Goal: Entertainment & Leisure: Consume media (video, audio)

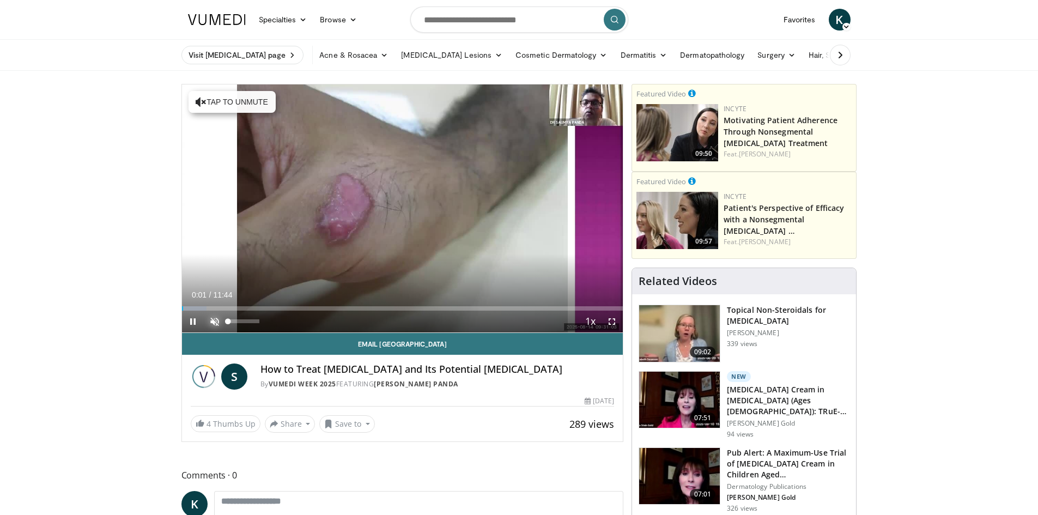
click at [214, 319] on span "Video Player" at bounding box center [215, 322] width 22 height 22
drag, startPoint x: 262, startPoint y: 321, endPoint x: 285, endPoint y: 325, distance: 23.8
click at [285, 325] on div "Current Time 0:11 / Duration 11:44 Pause Skip Backward Skip Forward Mute 100% L…" at bounding box center [403, 322] width 442 height 22
click at [195, 324] on span "Video Player" at bounding box center [193, 322] width 22 height 22
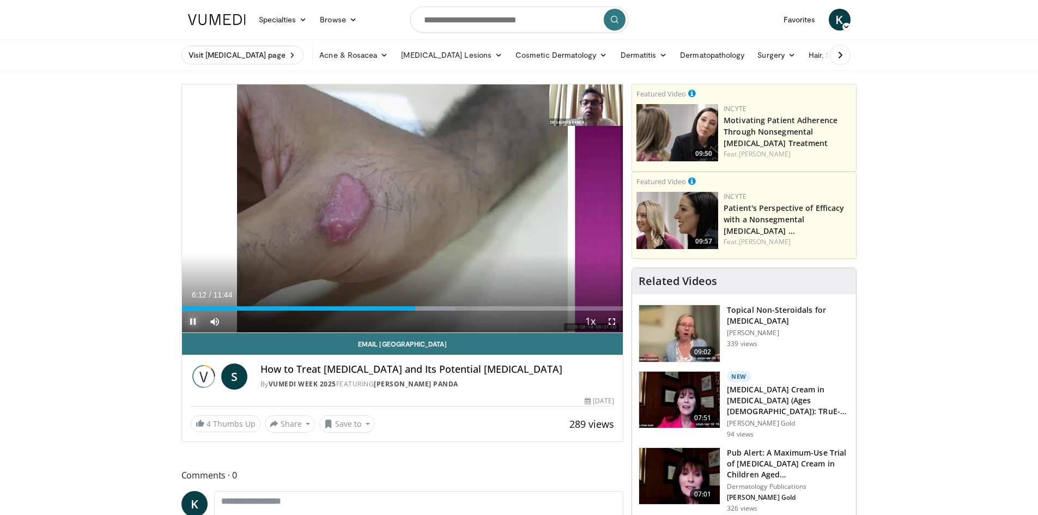
click at [202, 328] on span "Video Player" at bounding box center [193, 322] width 22 height 22
drag, startPoint x: 503, startPoint y: 315, endPoint x: 523, endPoint y: 318, distance: 20.9
click at [523, 318] on div "Current Time 8:15 / Duration 11:44 Play Skip Backward Skip Forward Mute 100% Lo…" at bounding box center [403, 322] width 442 height 22
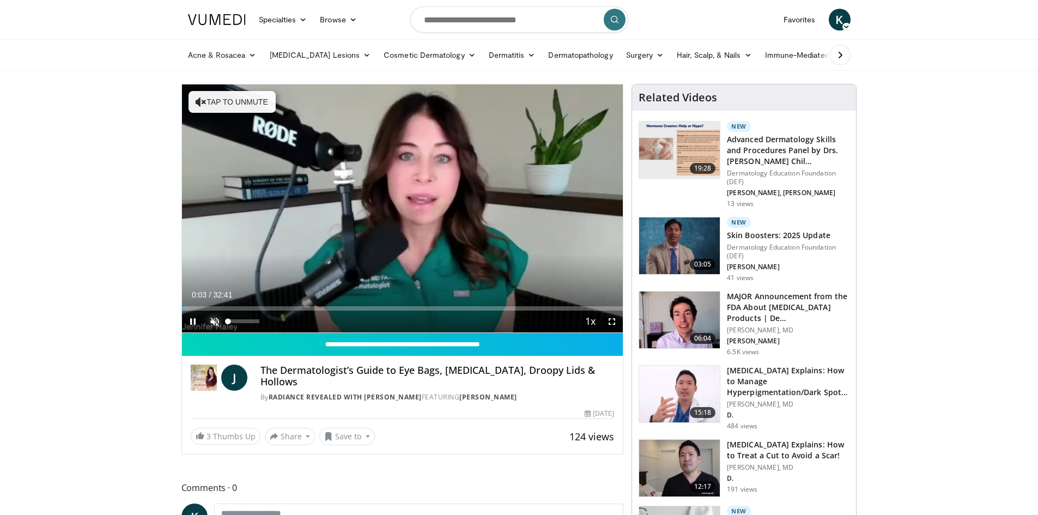
click at [214, 320] on span "Video Player" at bounding box center [215, 322] width 22 height 22
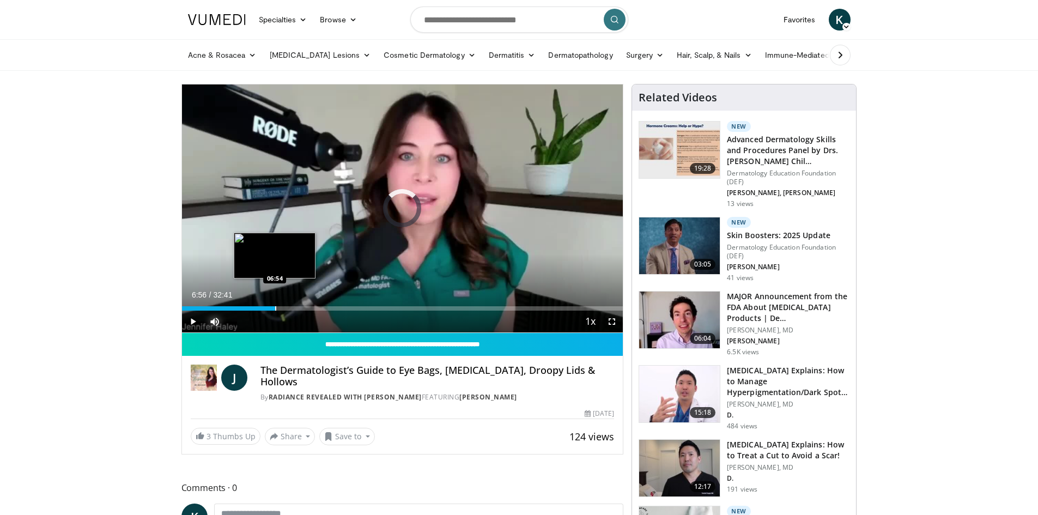
click at [275, 307] on div "Progress Bar" at bounding box center [275, 308] width 1 height 4
